Goal: Task Accomplishment & Management: Complete application form

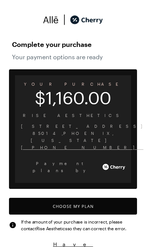
click at [112, 198] on button "Choose My Plan" at bounding box center [73, 206] width 128 height 17
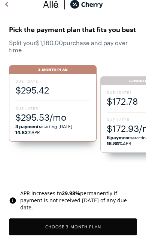
scroll to position [26, 0]
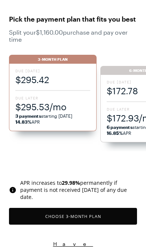
click at [127, 122] on span "$172.93/mo" at bounding box center [143, 118] width 75 height 12
click at [120, 129] on strong "6 payments" at bounding box center [119, 127] width 26 height 5
click at [110, 217] on button "Choose 3 -Month Plan" at bounding box center [73, 216] width 128 height 17
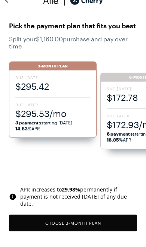
click at [122, 124] on span "$172.93/mo" at bounding box center [143, 125] width 75 height 12
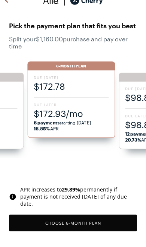
click at [86, 120] on span "6 payments starting [DATE] 16.85% APR" at bounding box center [71, 126] width 75 height 12
click at [99, 224] on button "Choose 6 -Month Plan" at bounding box center [73, 223] width 128 height 17
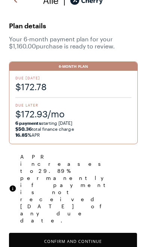
click at [112, 233] on button "Confirm and Continue" at bounding box center [73, 241] width 128 height 17
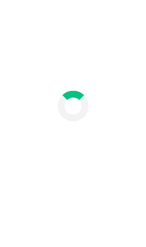
scroll to position [31, 0]
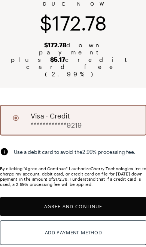
click at [112, 203] on button "Agree and Continue" at bounding box center [73, 211] width 128 height 17
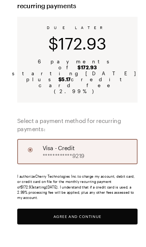
scroll to position [68, 0]
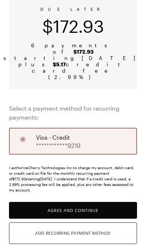
click at [111, 202] on button "Agree and Continue" at bounding box center [73, 210] width 128 height 17
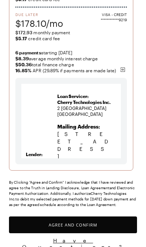
scroll to position [121, 0]
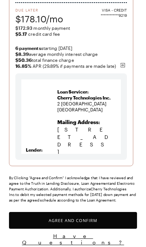
click at [113, 223] on button "Agree and Confirm" at bounding box center [73, 220] width 128 height 17
